Goal: Book appointment/travel/reservation

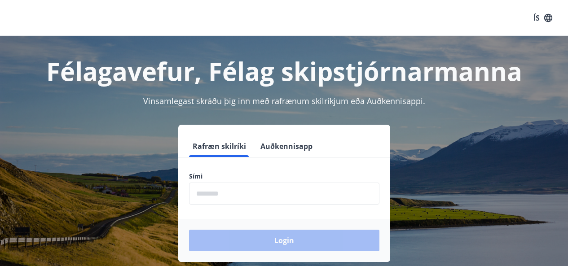
click at [206, 192] on input "phone" at bounding box center [284, 194] width 190 height 22
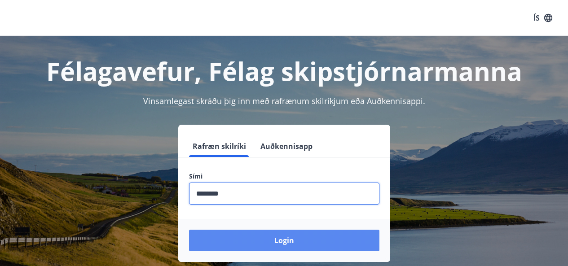
type input "********"
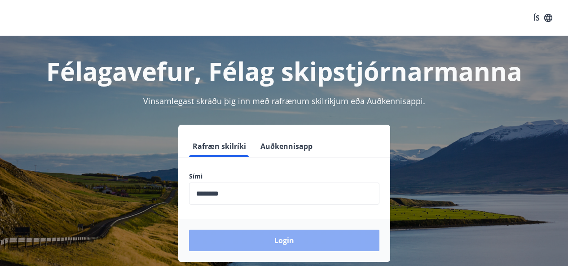
click at [262, 235] on button "Login" at bounding box center [284, 241] width 190 height 22
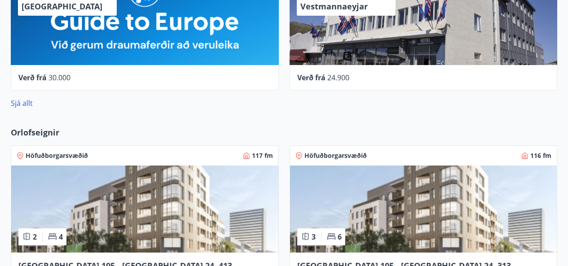
scroll to position [593, 0]
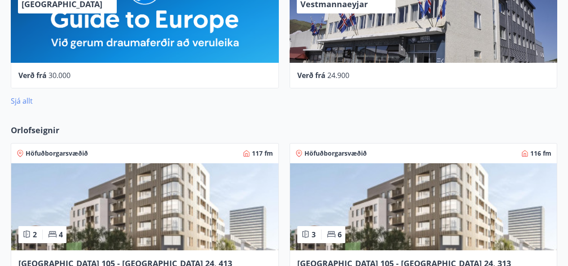
click at [18, 101] on link "Sjá allt" at bounding box center [22, 101] width 22 height 10
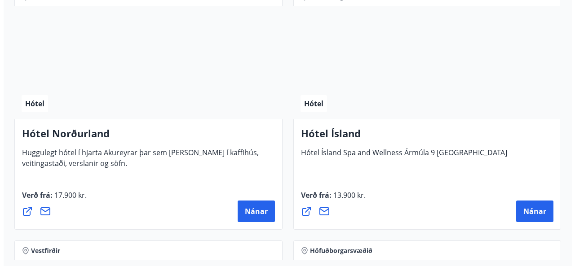
scroll to position [1975, 0]
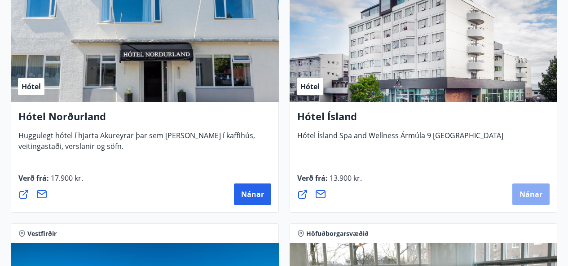
click at [526, 195] on span "Nánar" at bounding box center [530, 194] width 23 height 10
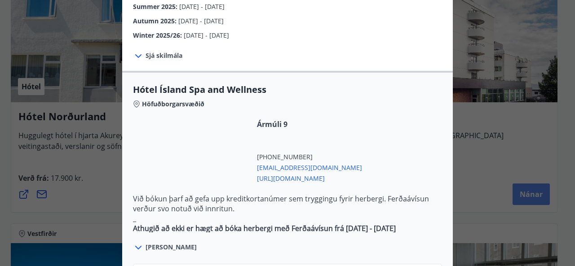
scroll to position [431, 0]
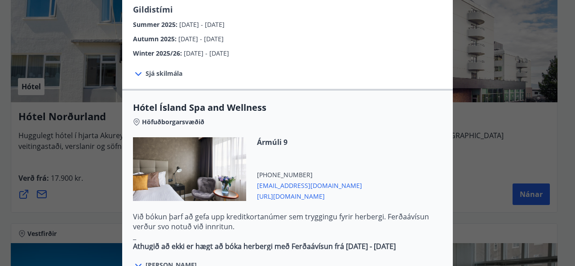
click at [147, 69] on span "Sjá skilmála" at bounding box center [163, 73] width 37 height 9
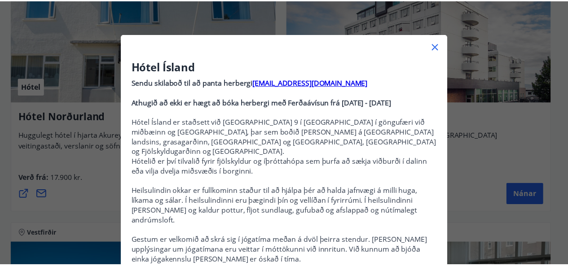
scroll to position [0, 0]
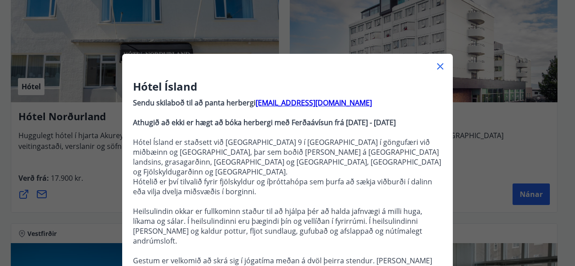
click at [437, 64] on icon at bounding box center [440, 66] width 11 height 11
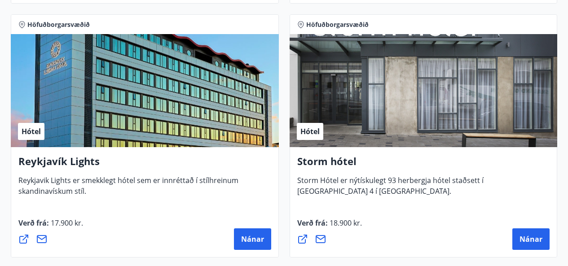
scroll to position [1167, 0]
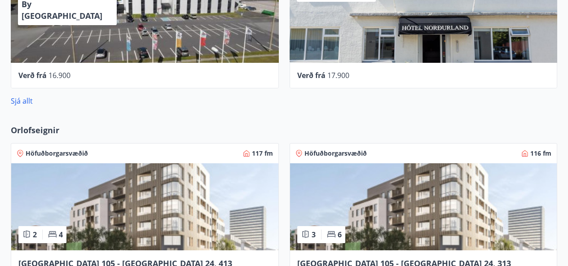
scroll to position [507, 0]
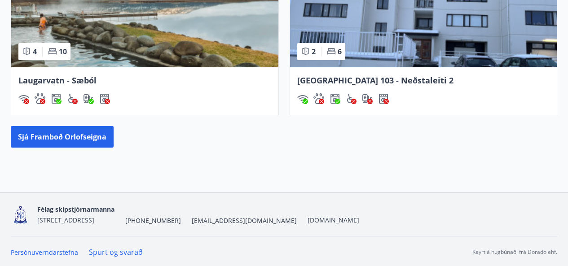
scroll to position [943, 0]
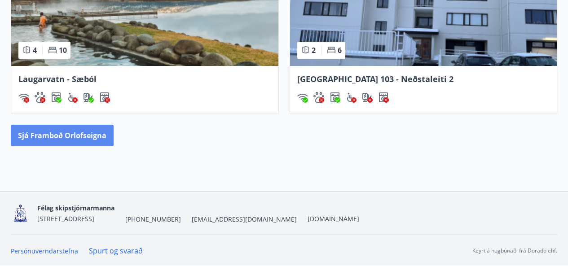
click at [58, 133] on button "Sjá framboð orlofseigna" at bounding box center [62, 136] width 103 height 22
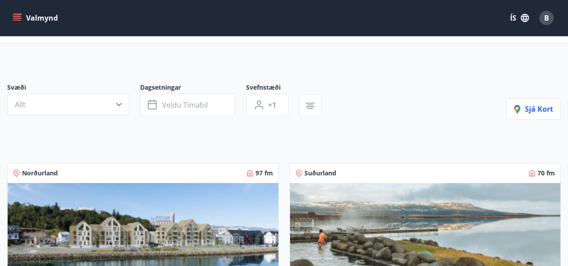
scroll to position [36, 0]
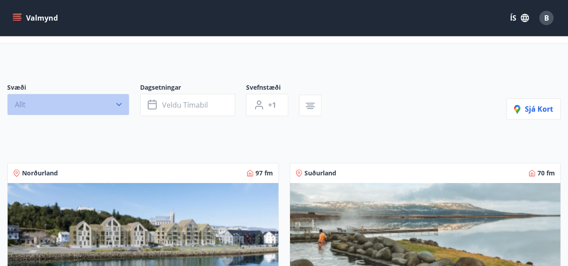
click at [119, 106] on icon "button" at bounding box center [118, 104] width 9 height 9
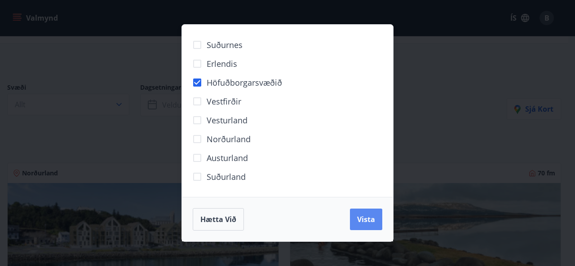
click at [359, 216] on span "Vista" at bounding box center [366, 220] width 18 height 10
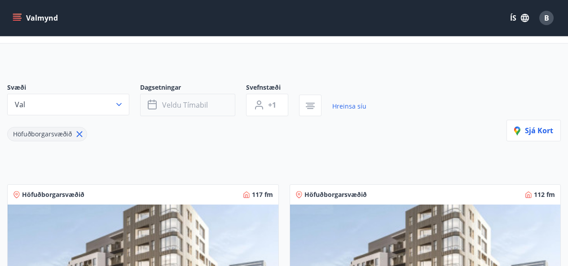
click at [190, 104] on span "Veldu tímabil" at bounding box center [185, 105] width 46 height 10
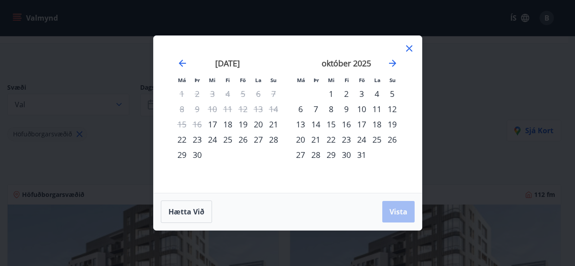
click at [363, 93] on div "3" at bounding box center [361, 93] width 15 height 15
click at [393, 96] on div "5" at bounding box center [391, 93] width 15 height 15
click at [391, 209] on span "Vista" at bounding box center [398, 212] width 18 height 10
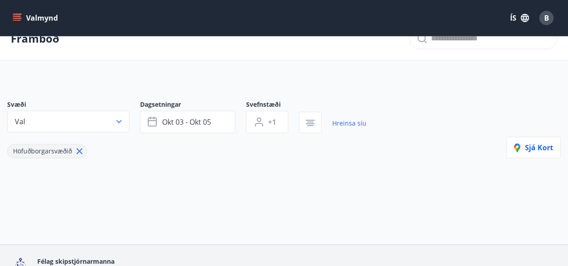
scroll to position [18, 0]
click at [116, 121] on icon "button" at bounding box center [118, 122] width 5 height 3
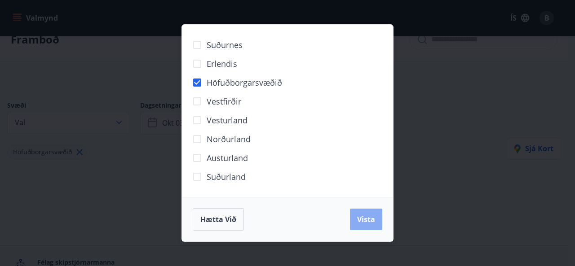
click at [366, 224] on span "Vista" at bounding box center [366, 220] width 18 height 10
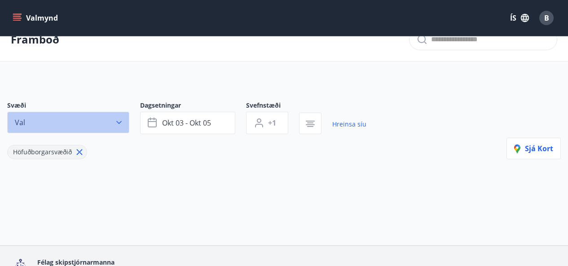
click at [112, 120] on button "Val" at bounding box center [68, 123] width 122 height 22
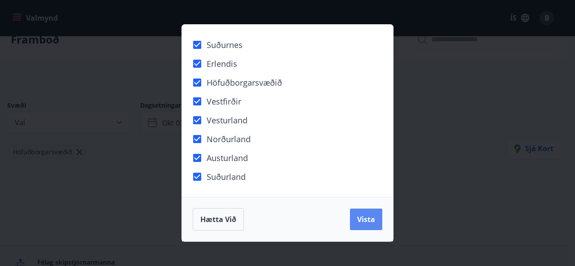
click at [360, 222] on span "Vista" at bounding box center [366, 220] width 18 height 10
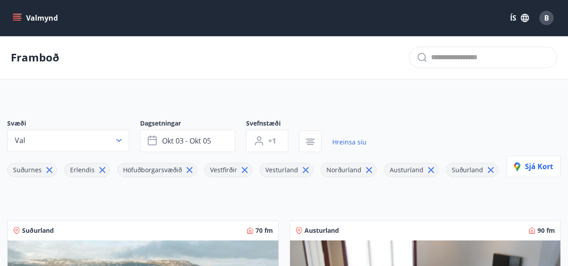
click at [20, 18] on icon "menu" at bounding box center [18, 18] width 10 height 1
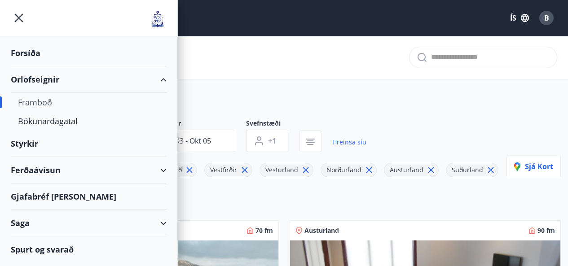
click at [44, 103] on div "Framboð" at bounding box center [88, 102] width 141 height 19
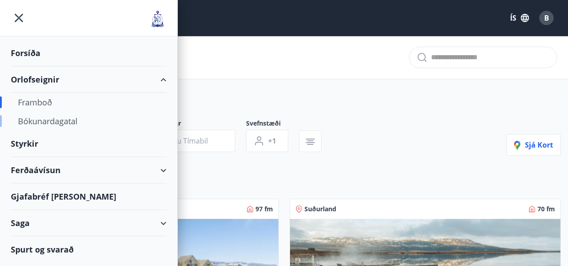
click at [45, 121] on div "Bókunardagatal" at bounding box center [88, 121] width 141 height 19
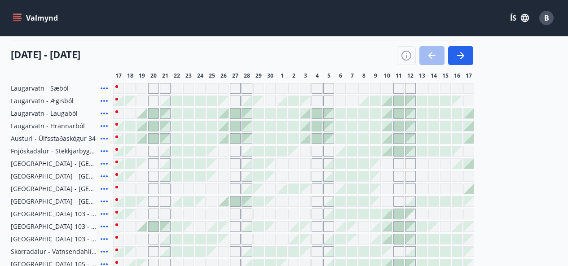
scroll to position [103, 0]
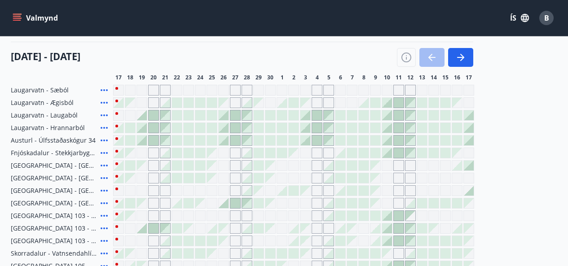
click at [19, 15] on icon "menu" at bounding box center [17, 17] width 9 height 9
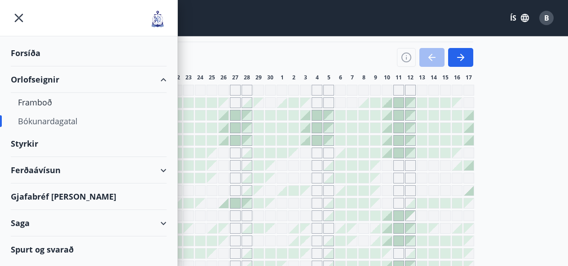
click at [163, 170] on div "Ferðaávísun" at bounding box center [89, 170] width 156 height 26
click at [142, 167] on div "Ferðaávísun" at bounding box center [89, 170] width 156 height 26
click at [65, 175] on div "Ferðaávísun" at bounding box center [89, 170] width 156 height 26
click at [163, 168] on div "Ferðaávísun" at bounding box center [89, 170] width 156 height 26
click at [21, 20] on icon "menu" at bounding box center [19, 18] width 9 height 9
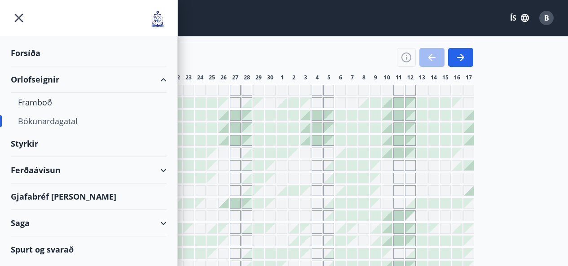
click at [19, 18] on icon "menu" at bounding box center [19, 18] width 2 height 2
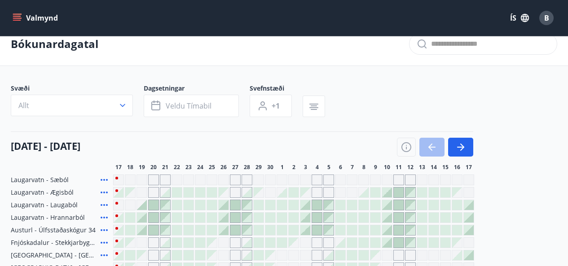
scroll to position [0, 0]
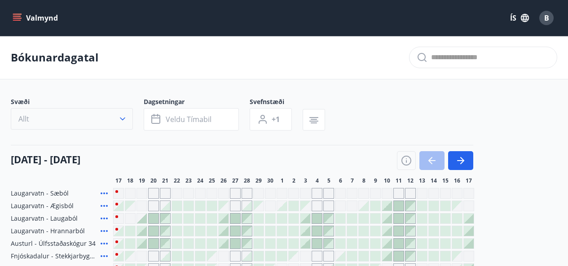
click at [122, 121] on icon "button" at bounding box center [122, 118] width 9 height 9
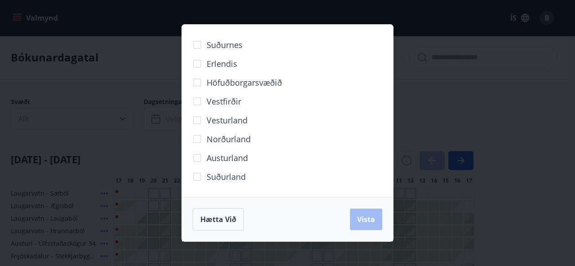
click at [122, 121] on div "Suðurnes Erlendis Höfuðborgarsvæðið [GEOGRAPHIC_DATA] [GEOGRAPHIC_DATA] [GEOGRA…" at bounding box center [287, 133] width 575 height 266
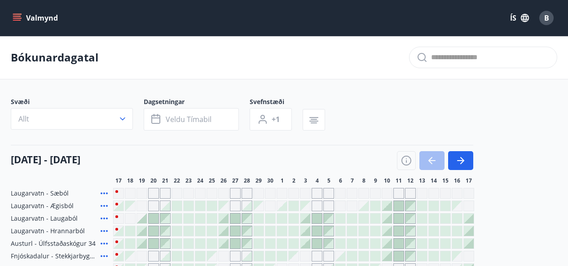
click at [27, 15] on button "Valmynd" at bounding box center [36, 18] width 51 height 16
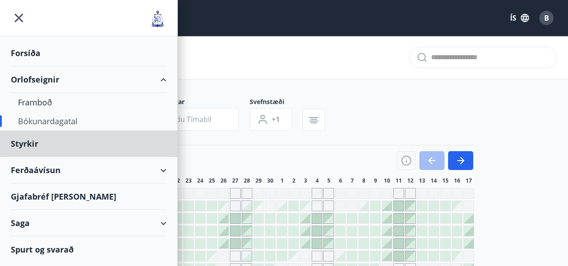
click at [29, 49] on div "Forsíða" at bounding box center [89, 53] width 156 height 26
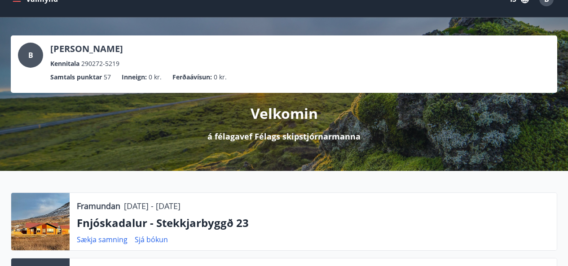
scroll to position [18, 0]
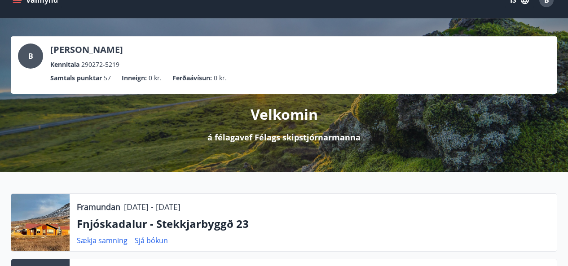
click at [35, 58] on div "B" at bounding box center [30, 56] width 25 height 25
click at [31, 57] on span "B" at bounding box center [30, 56] width 5 height 10
click at [26, 53] on div "B" at bounding box center [30, 56] width 25 height 25
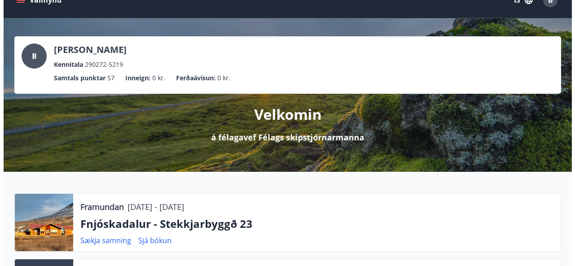
scroll to position [0, 0]
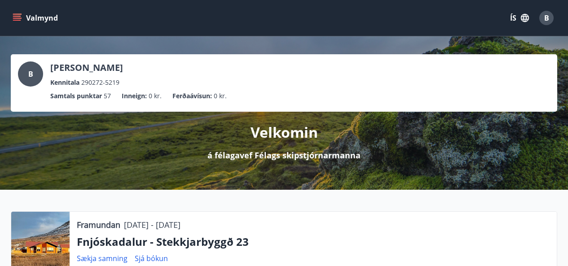
click at [546, 20] on span "B" at bounding box center [546, 18] width 5 height 10
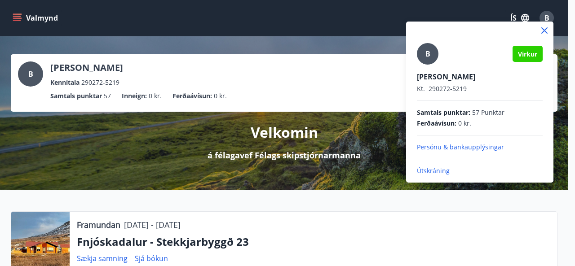
drag, startPoint x: 546, startPoint y: 20, endPoint x: 492, endPoint y: 50, distance: 62.3
click at [492, 50] on div "B [PERSON_NAME]. 290272-5219 Samtals punktar : 57 Punktar Ferðaávísun : 0 kr. P…" at bounding box center [287, 133] width 575 height 266
